Goal: Task Accomplishment & Management: Use online tool/utility

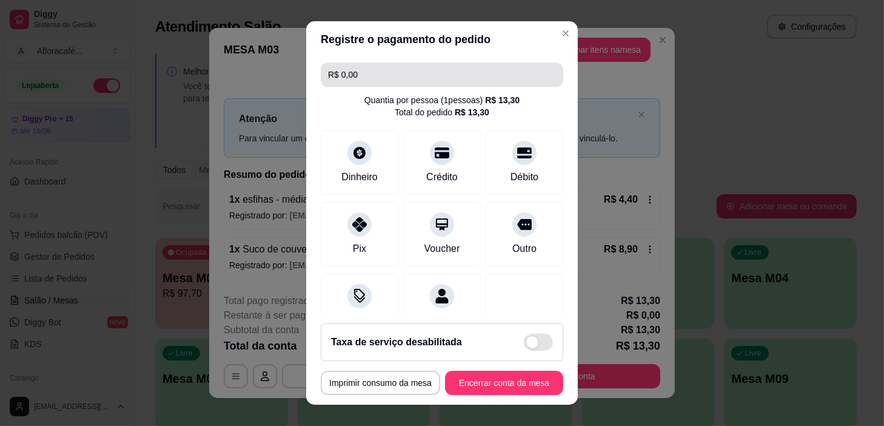
scroll to position [10, 0]
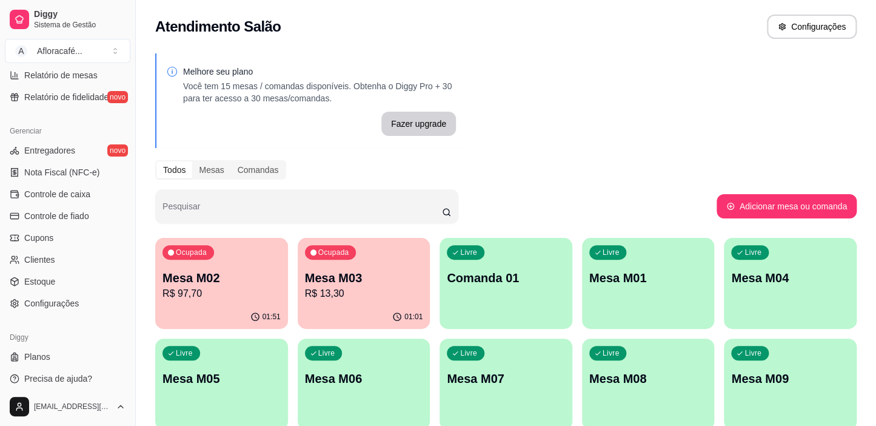
click at [215, 292] on p "R$ 97,70" at bounding box center [221, 293] width 118 height 15
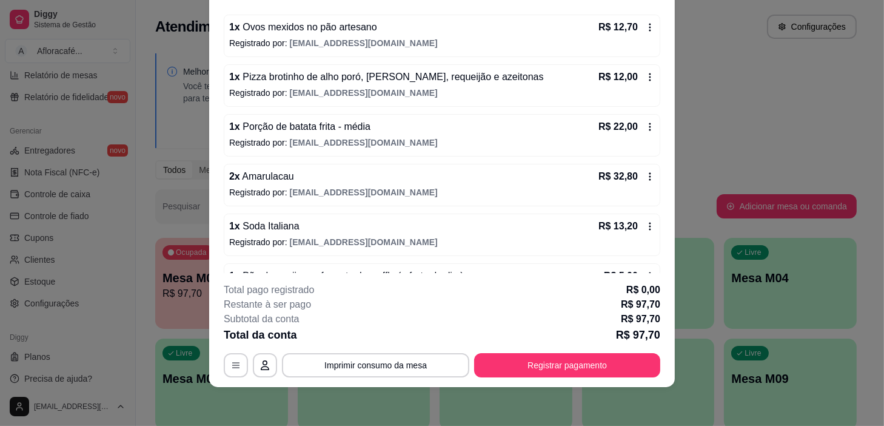
scroll to position [146, 0]
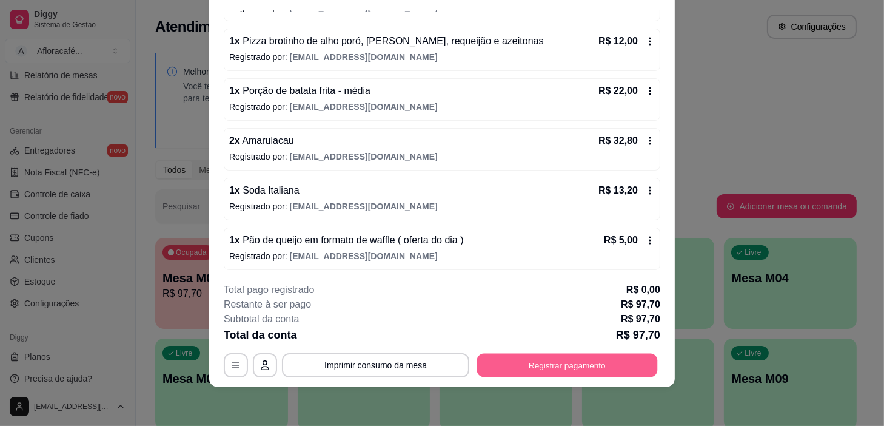
click at [551, 367] on button "Registrar pagamento" at bounding box center [567, 365] width 181 height 24
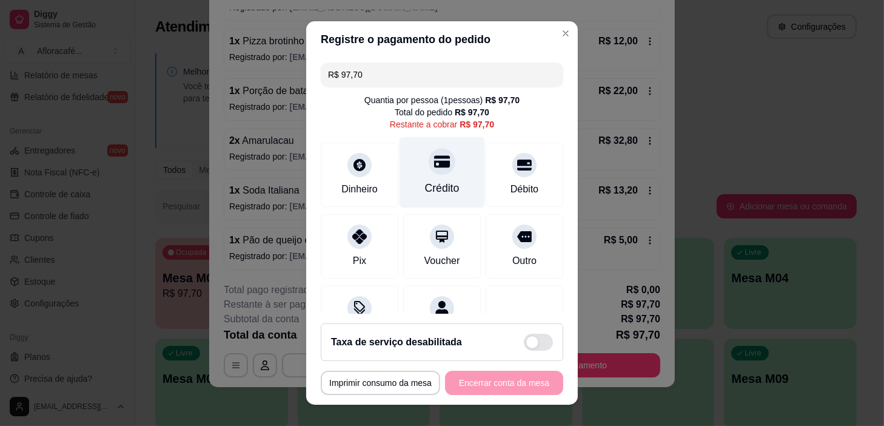
click at [429, 172] on div at bounding box center [442, 162] width 27 height 27
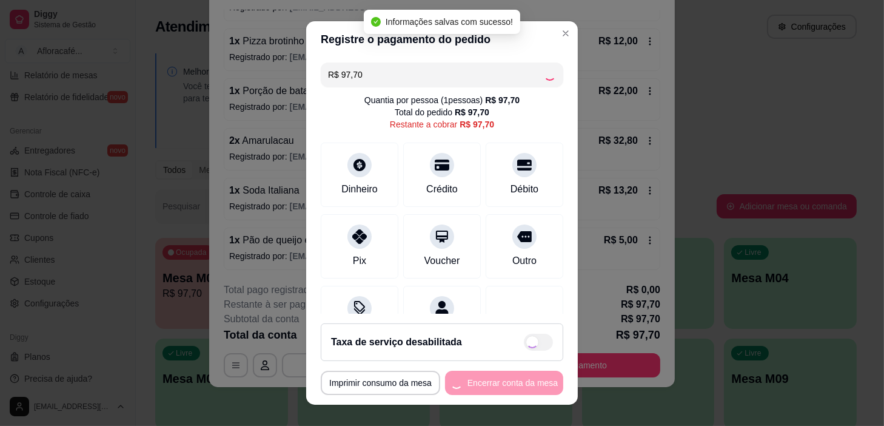
type input "R$ 0,00"
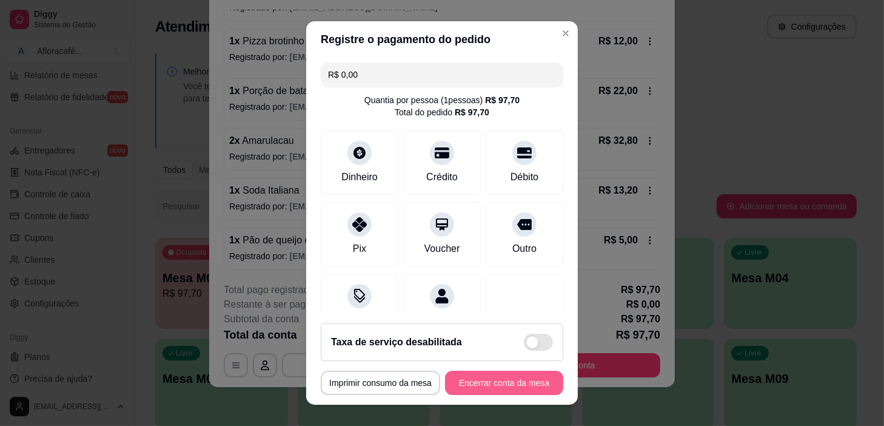
click at [520, 378] on button "Encerrar conta da mesa" at bounding box center [504, 382] width 118 height 24
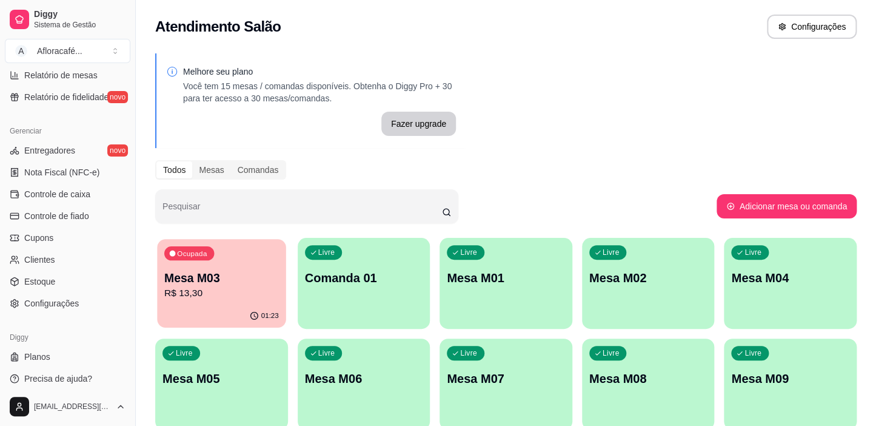
click at [239, 280] on p "Mesa M03" at bounding box center [221, 278] width 115 height 16
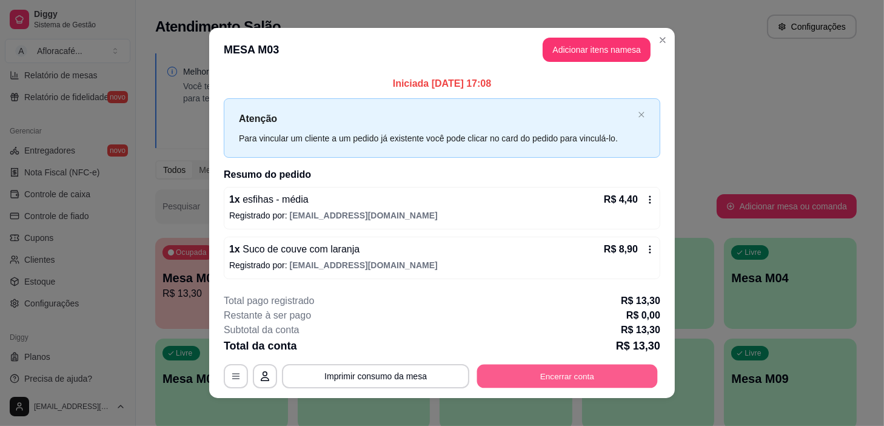
click at [544, 374] on button "Encerrar conta" at bounding box center [567, 376] width 181 height 24
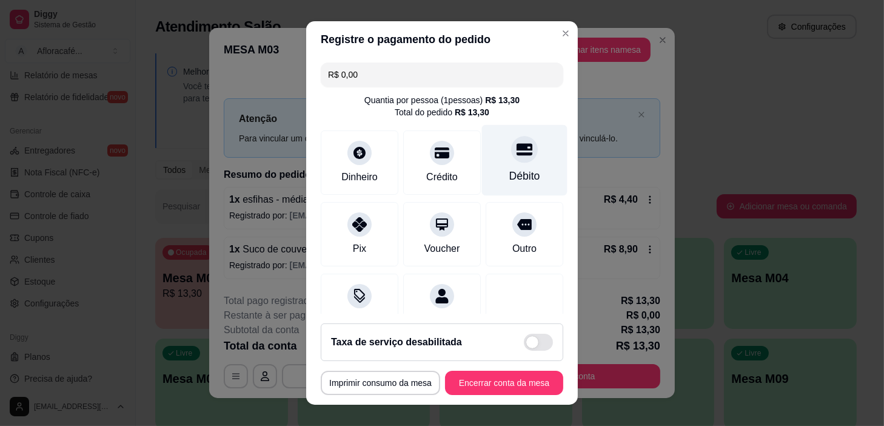
click at [488, 150] on div "Débito" at bounding box center [524, 160] width 85 height 71
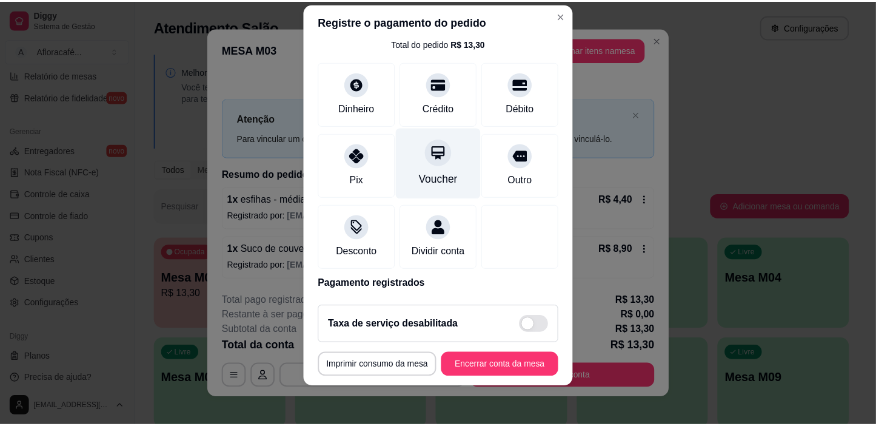
scroll to position [106, 0]
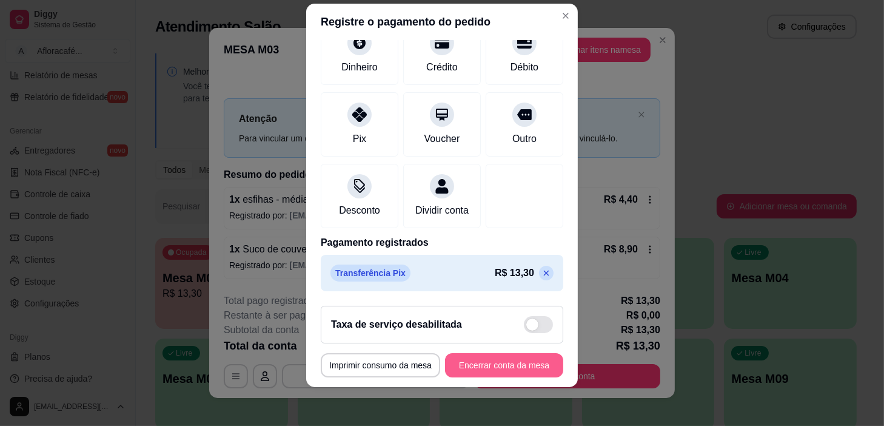
click at [497, 373] on button "Encerrar conta da mesa" at bounding box center [504, 365] width 118 height 24
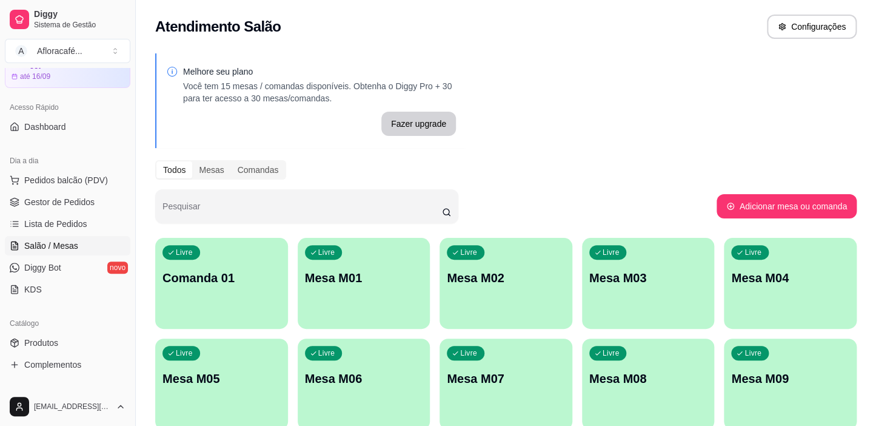
scroll to position [0, 0]
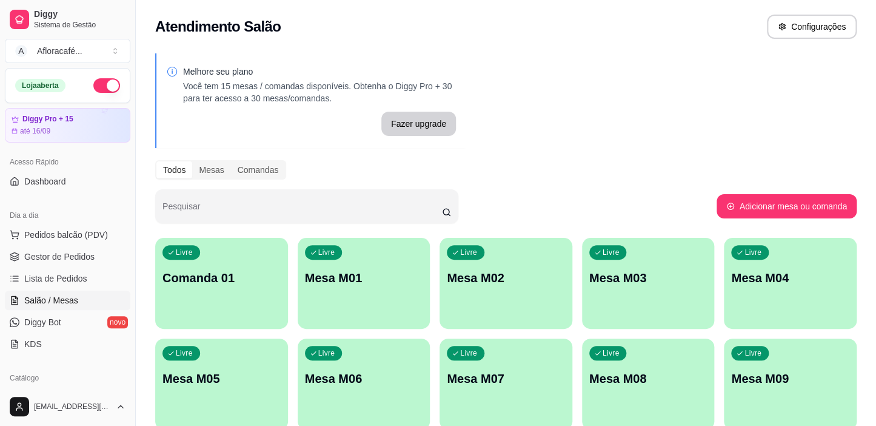
click at [101, 85] on button "button" at bounding box center [106, 85] width 27 height 15
